Goal: Find specific page/section: Find specific page/section

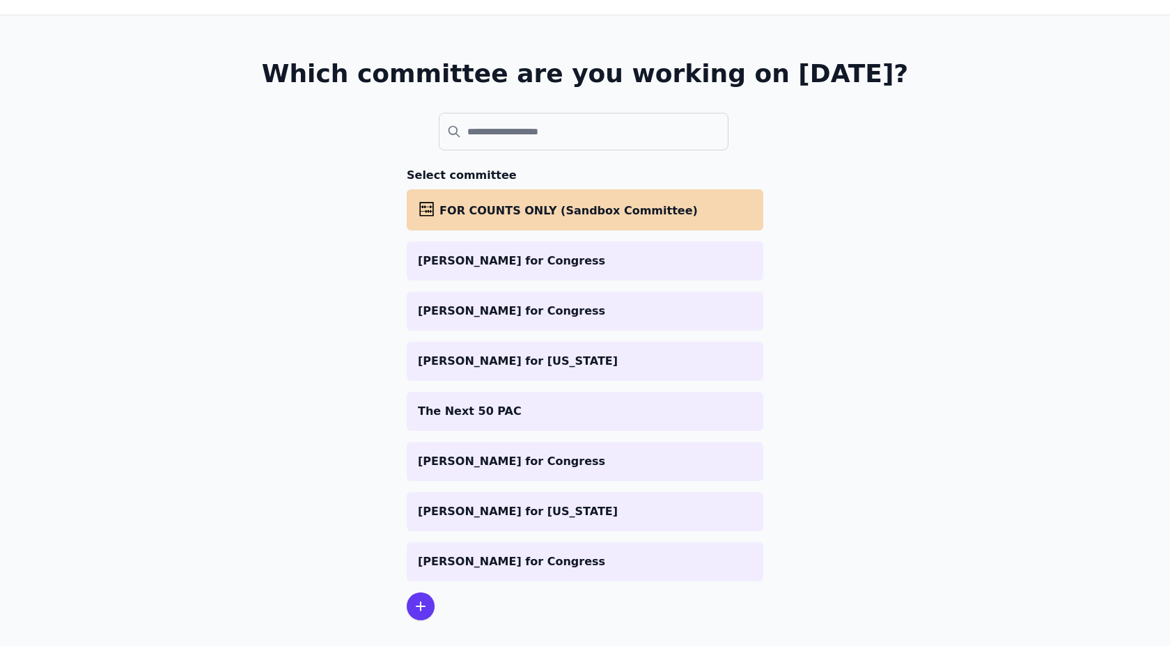
scroll to position [58, 0]
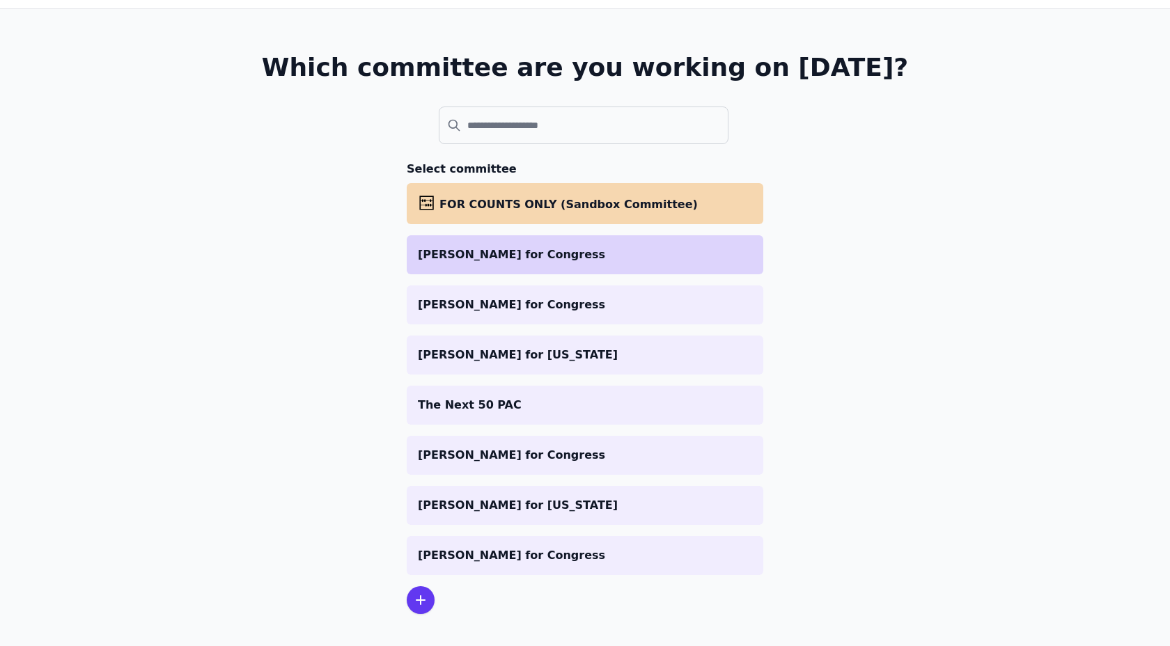
click at [478, 266] on li "[PERSON_NAME] for Congress" at bounding box center [585, 254] width 356 height 39
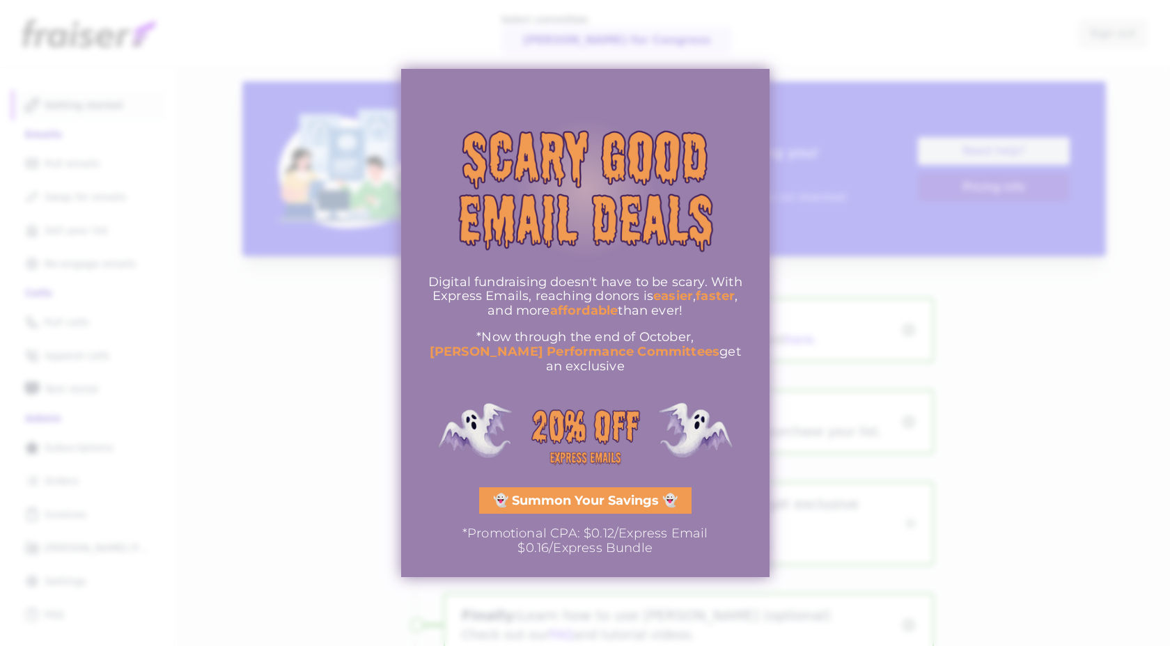
click at [233, 317] on div at bounding box center [585, 323] width 1170 height 646
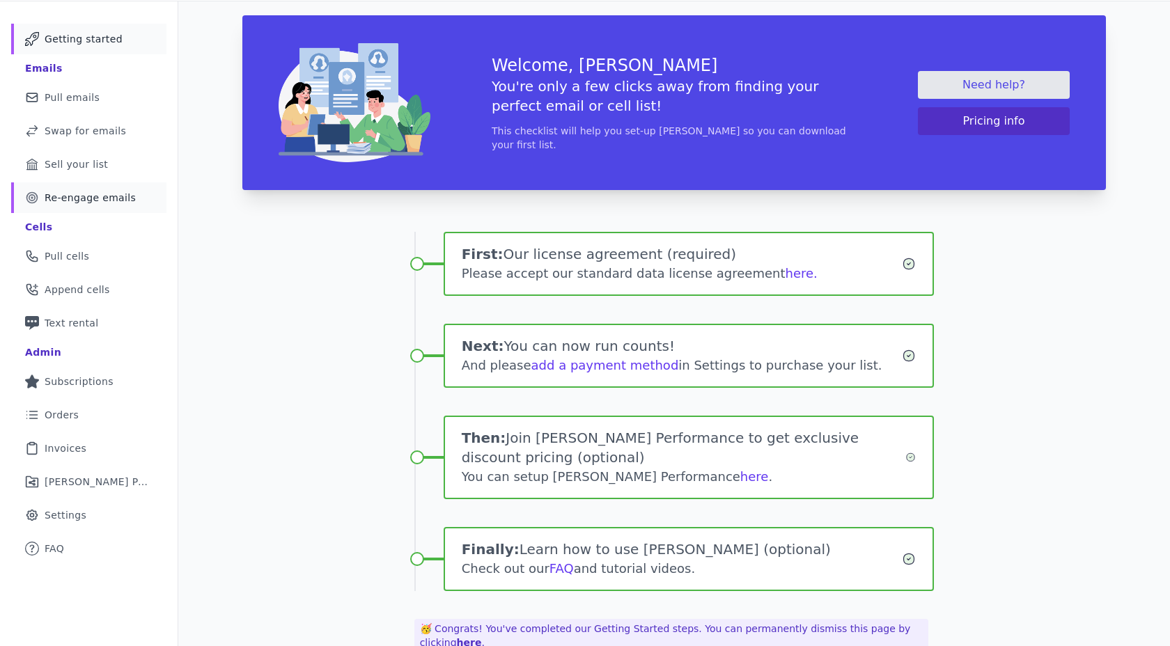
scroll to position [100, 0]
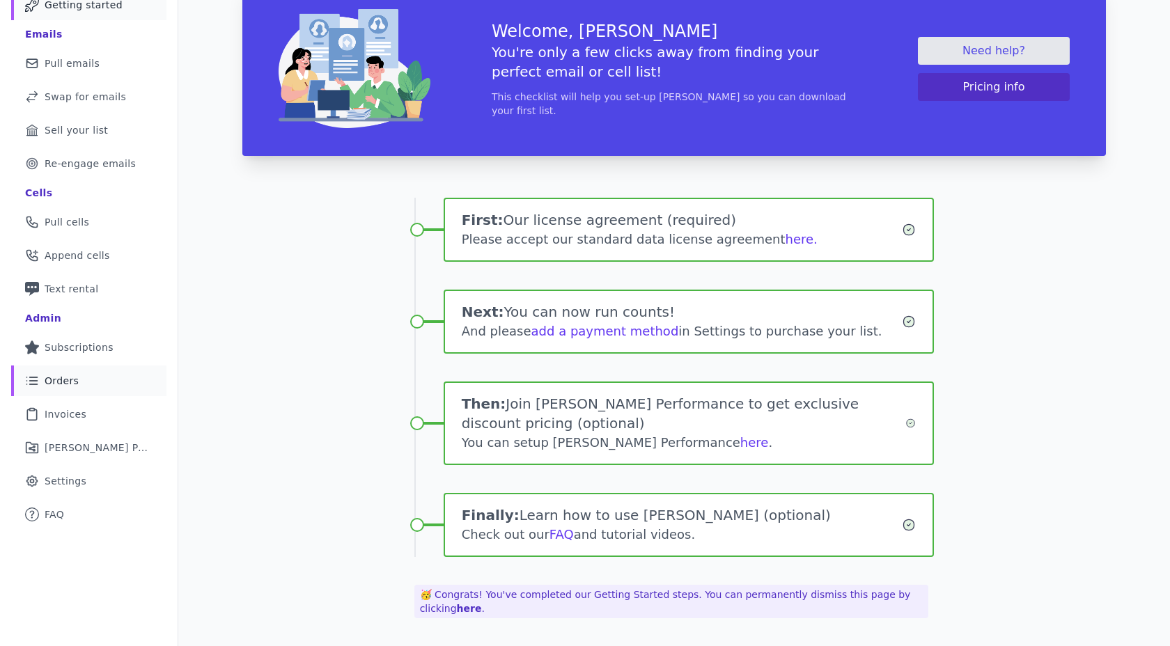
click at [75, 385] on span "Orders" at bounding box center [62, 381] width 34 height 14
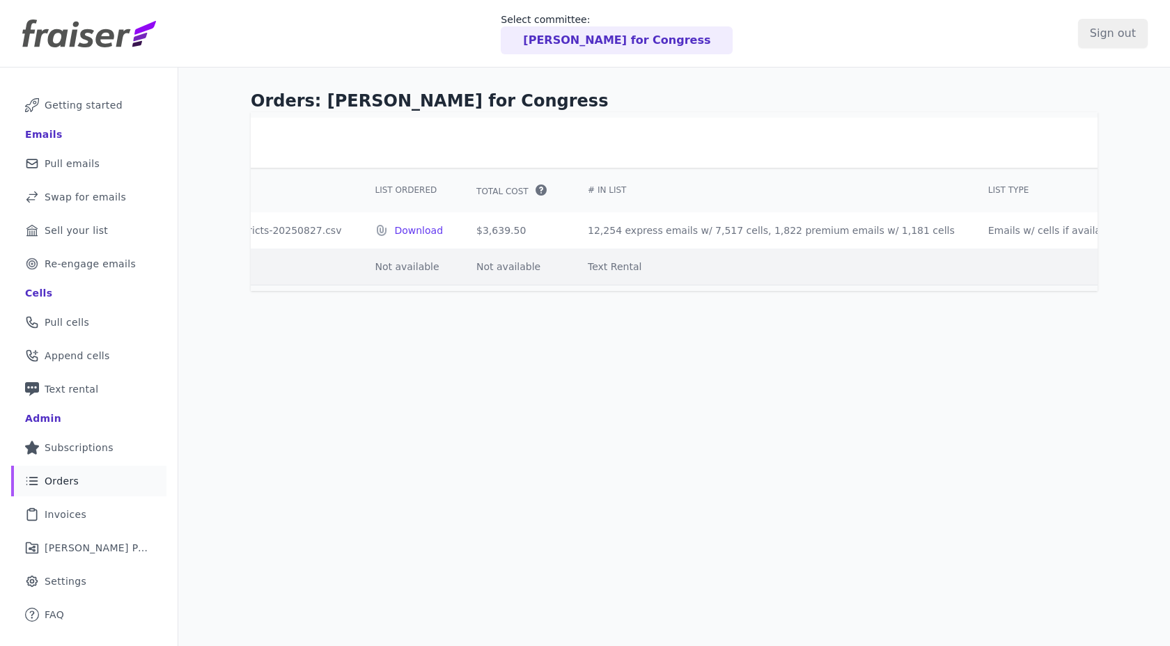
scroll to position [0, 375]
